Goal: Task Accomplishment & Management: Manage account settings

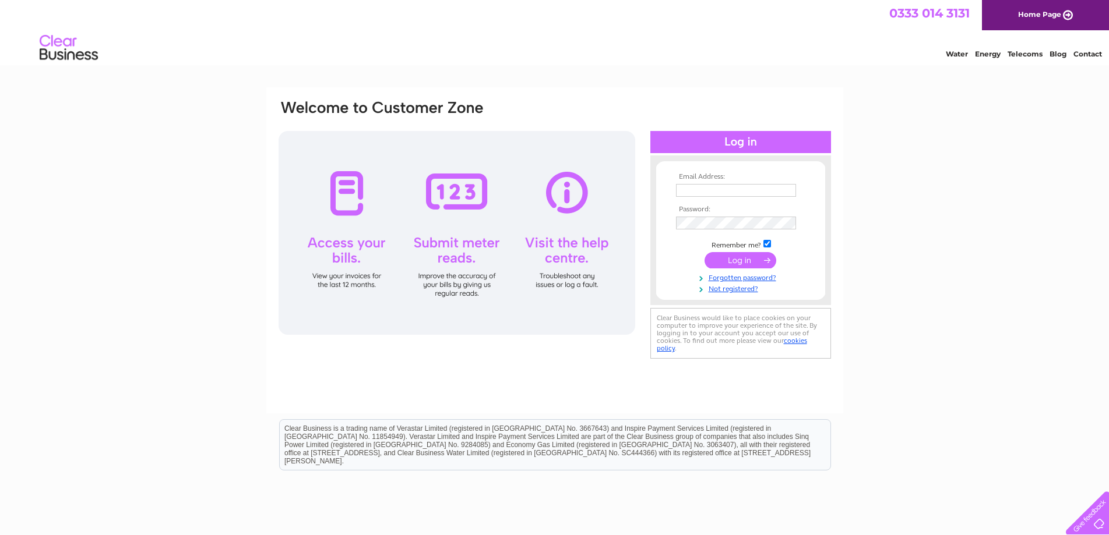
type input "jovssltd@gmail.com"
click at [744, 260] on input "submit" at bounding box center [740, 260] width 72 height 16
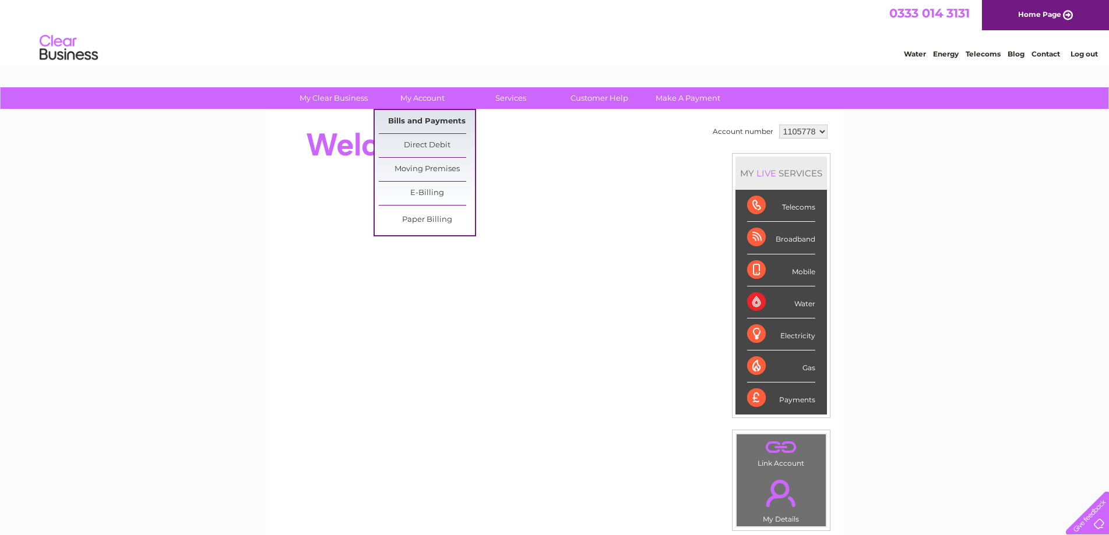
click at [405, 118] on link "Bills and Payments" at bounding box center [427, 121] width 96 height 23
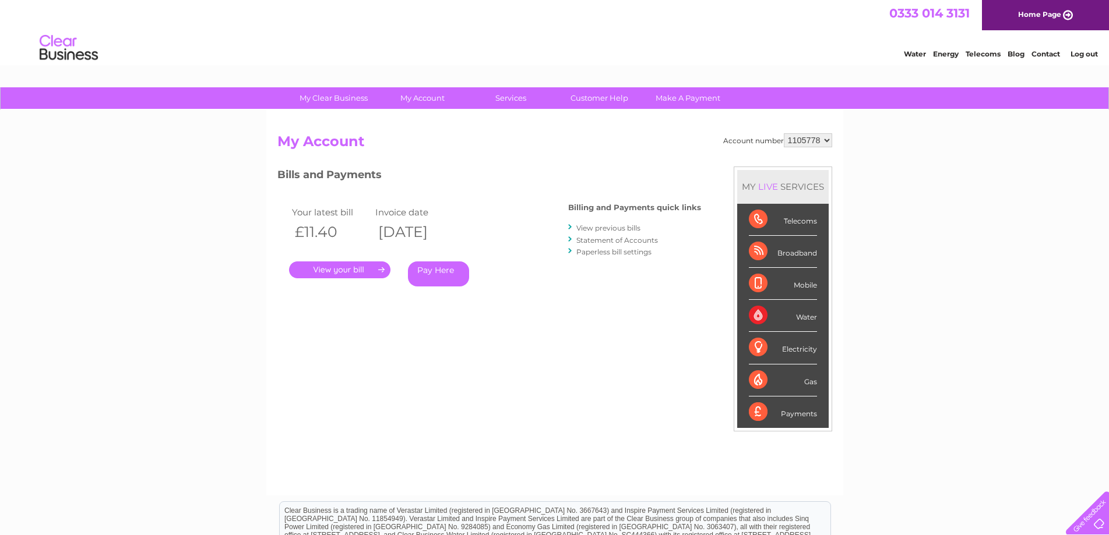
click at [595, 227] on link "View previous bills" at bounding box center [608, 228] width 64 height 9
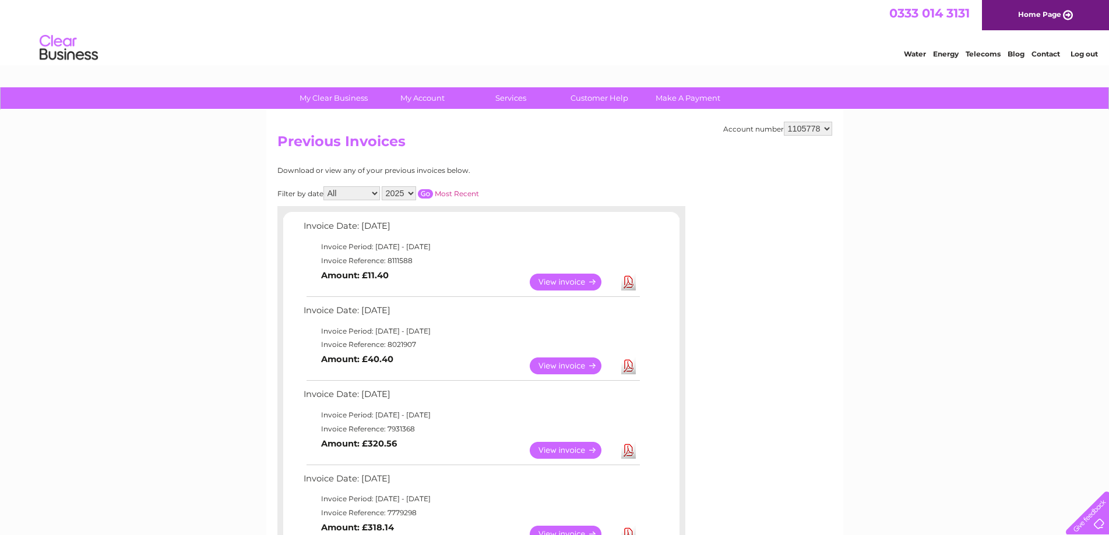
click at [585, 277] on link "View" at bounding box center [573, 282] width 86 height 17
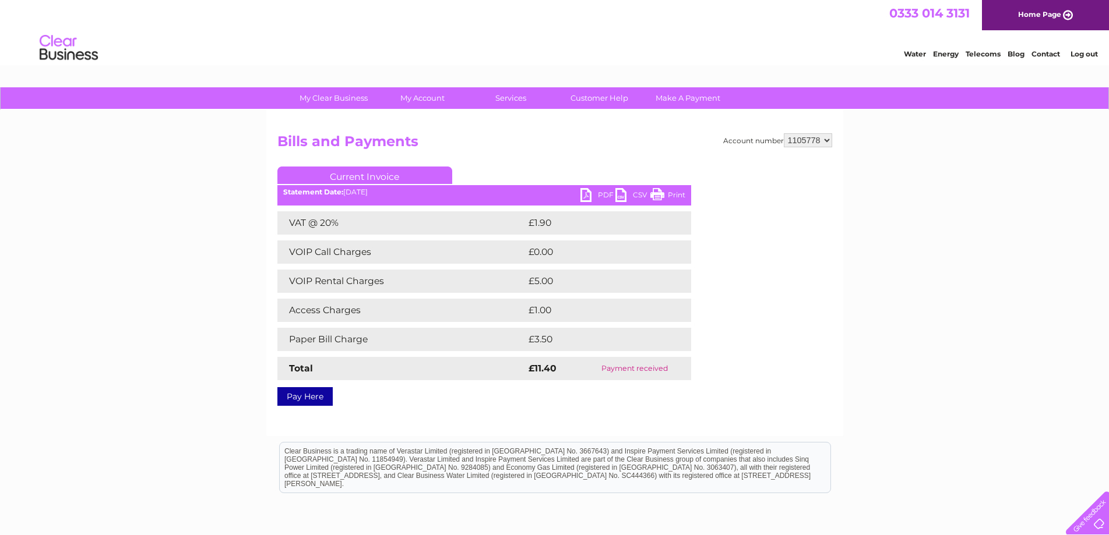
click at [588, 196] on link "PDF" at bounding box center [597, 196] width 35 height 17
